Goal: Task Accomplishment & Management: Complete application form

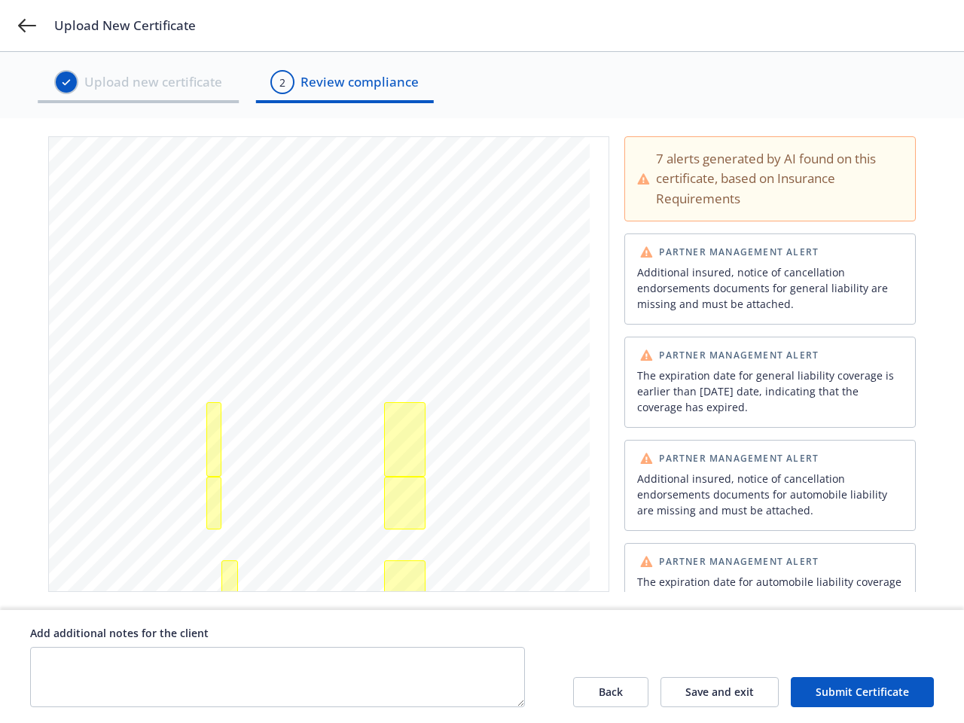
click at [482, 361] on span "THIS IS TO CERTIFY THAT THE POLICIES OF INSURANCE LISTED BELOW HAVE BEEN ISSUED…" at bounding box center [304, 364] width 458 height 6
click at [27, 26] on icon at bounding box center [27, 26] width 18 height 14
click at [214, 439] on div "Additional insured, notice of cancellation endorsements documents for general l…" at bounding box center [213, 439] width 15 height 75
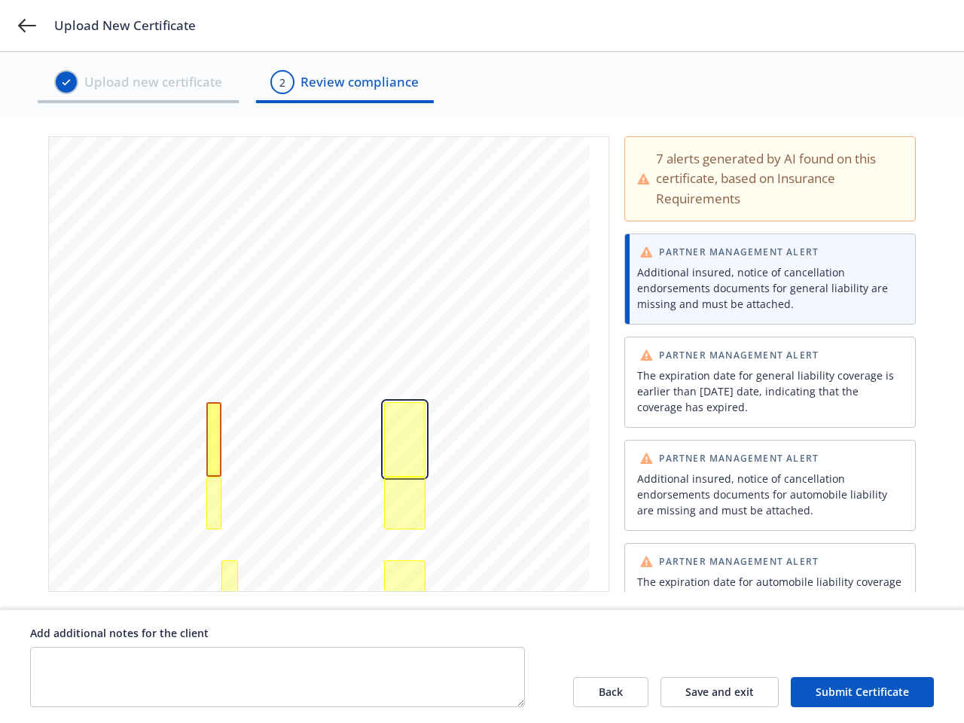
click at [404, 439] on div "The expiration date for general liability coverage is earlier than today's date…" at bounding box center [404, 439] width 41 height 75
click at [214, 503] on div "Additional insured, notice of cancellation endorsements documents for automobil…" at bounding box center [213, 503] width 15 height 53
click at [404, 503] on div "The expiration date for automobile liability coverage is earlier than today's d…" at bounding box center [404, 503] width 41 height 53
click at [230, 581] on div "Waiver of subrogation, notice of cancellation endorsements documents for worker…" at bounding box center [229, 581] width 17 height 42
click at [404, 581] on div "The expiration date for workers compensation coverage is earlier than today's d…" at bounding box center [404, 581] width 41 height 42
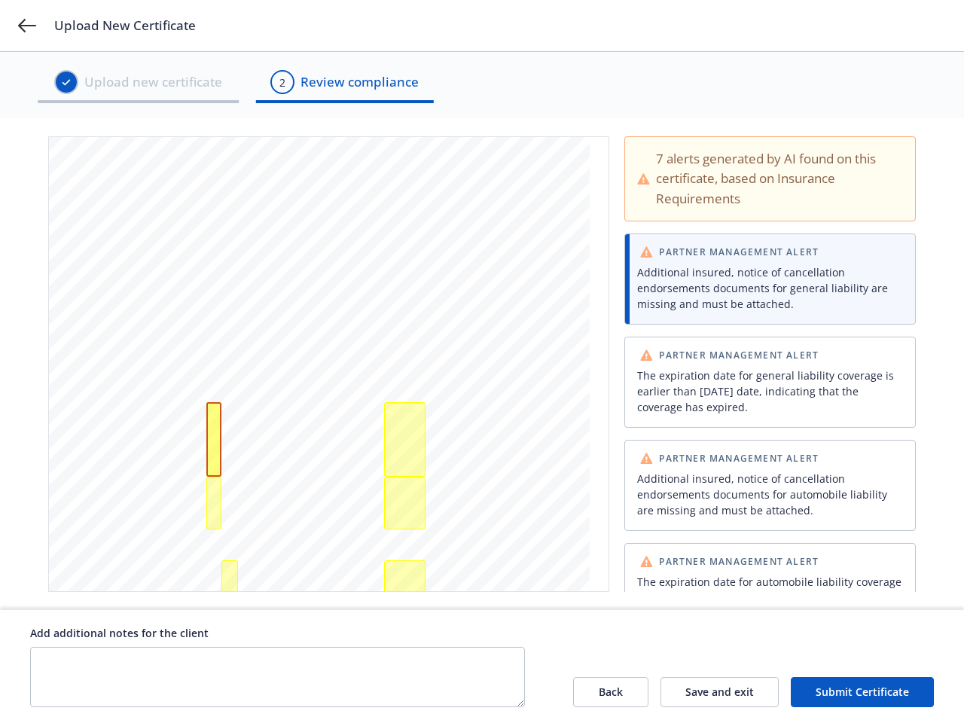
click at [760, 279] on div "Additional insured, notice of cancellation endorsements documents for general l…" at bounding box center [770, 287] width 266 height 47
click at [760, 382] on div "The expiration date for general liability coverage is earlier than [DATE] date,…" at bounding box center [770, 390] width 266 height 47
